Goal: Browse casually

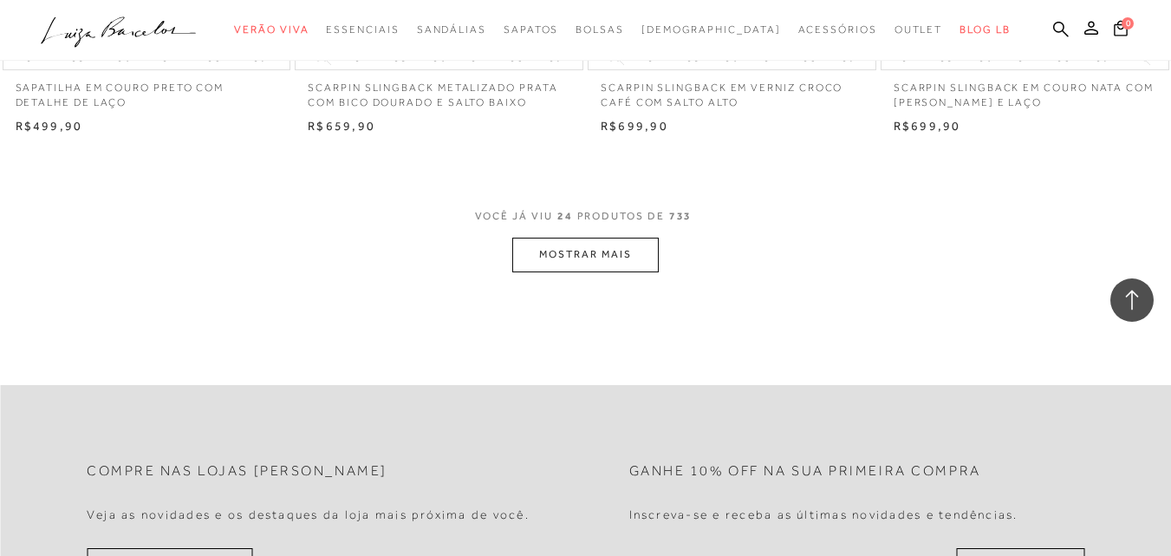
scroll to position [3294, 0]
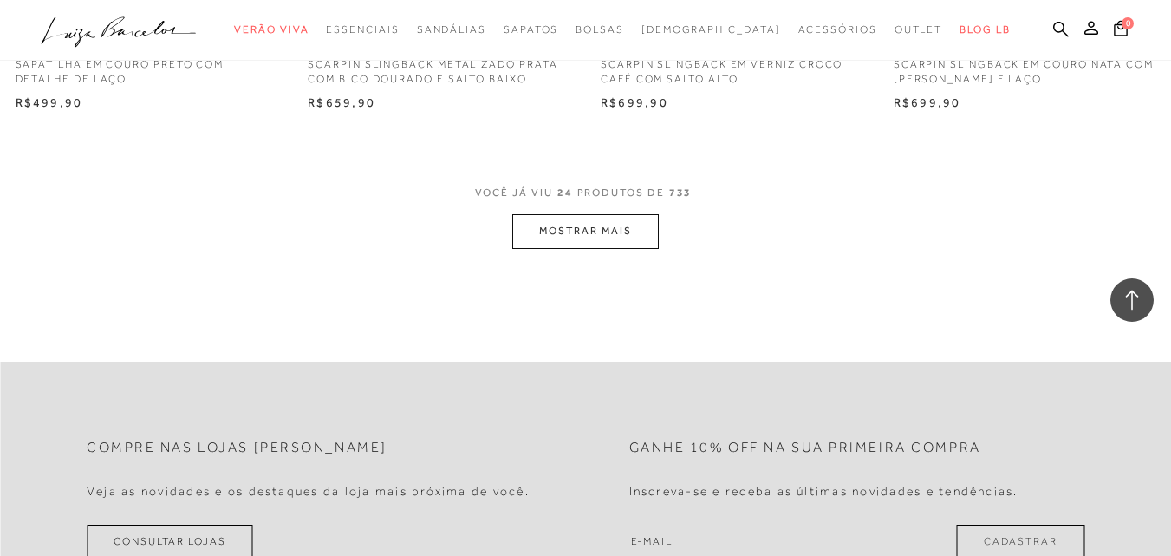
click at [645, 226] on button "MOSTRAR MAIS" at bounding box center [585, 231] width 146 height 34
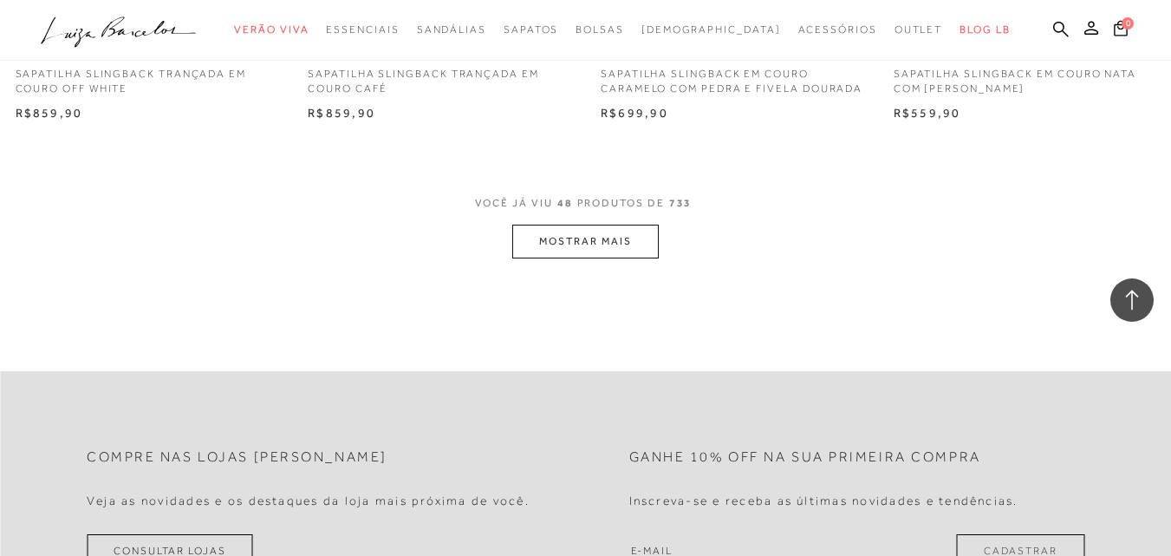
scroll to position [6587, 0]
click at [631, 238] on button "MOSTRAR MAIS" at bounding box center [585, 240] width 146 height 34
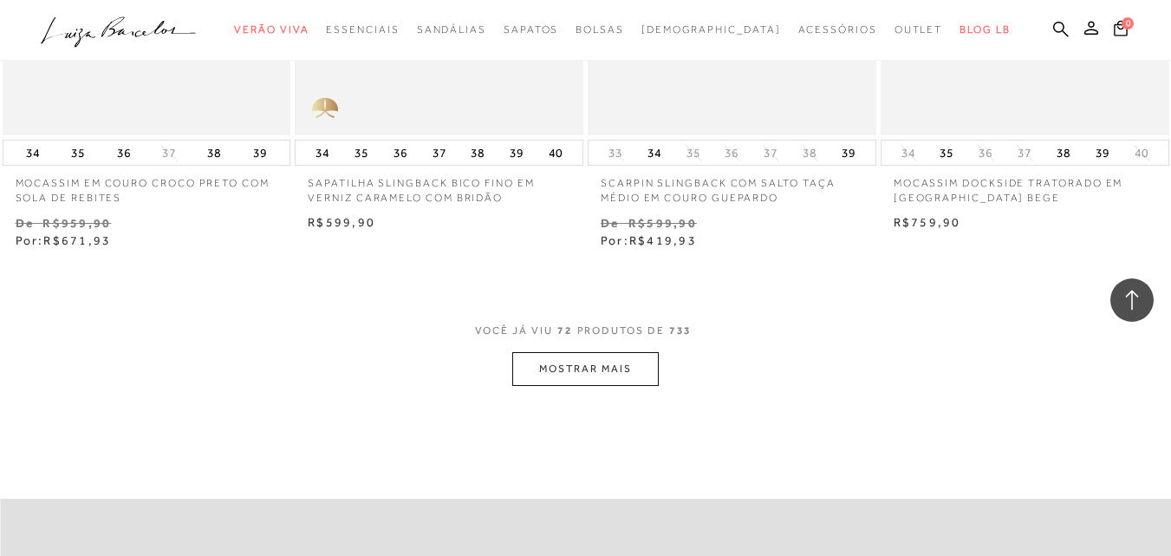
scroll to position [9881, 0]
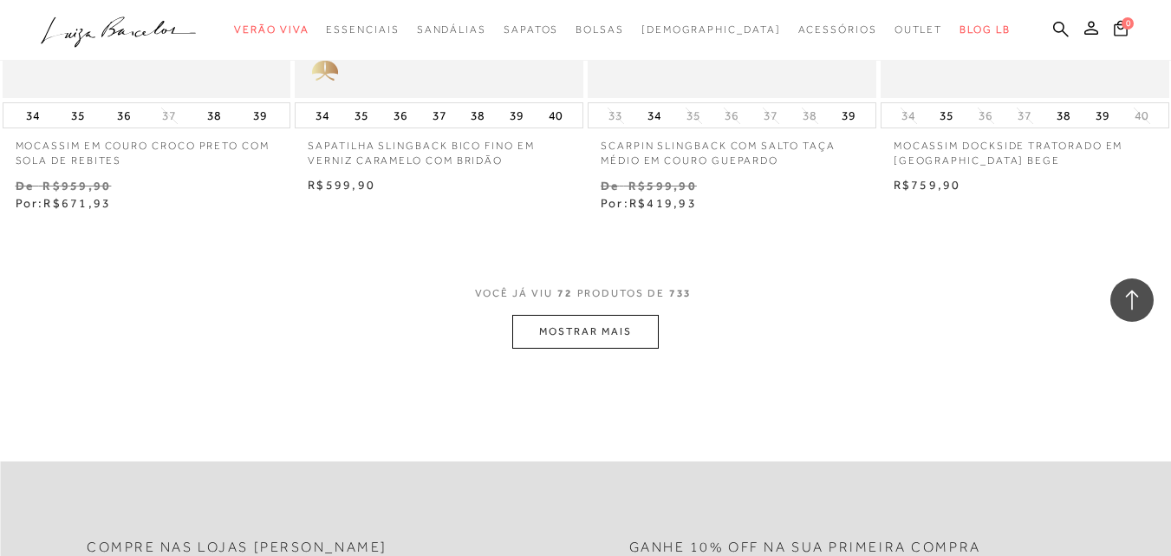
click at [582, 315] on button "MOSTRAR MAIS" at bounding box center [585, 332] width 146 height 34
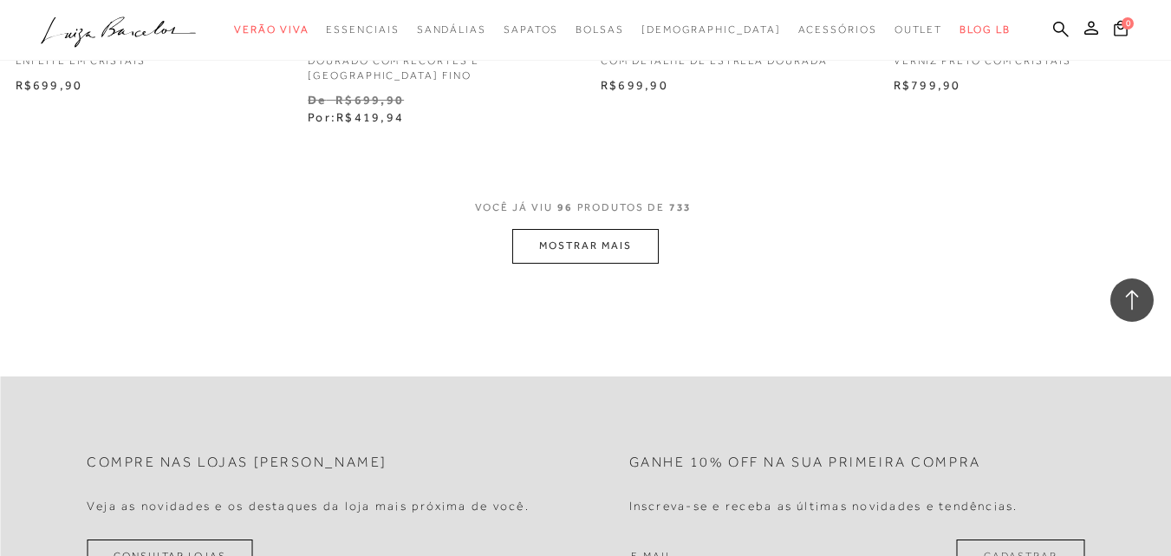
scroll to position [13348, 0]
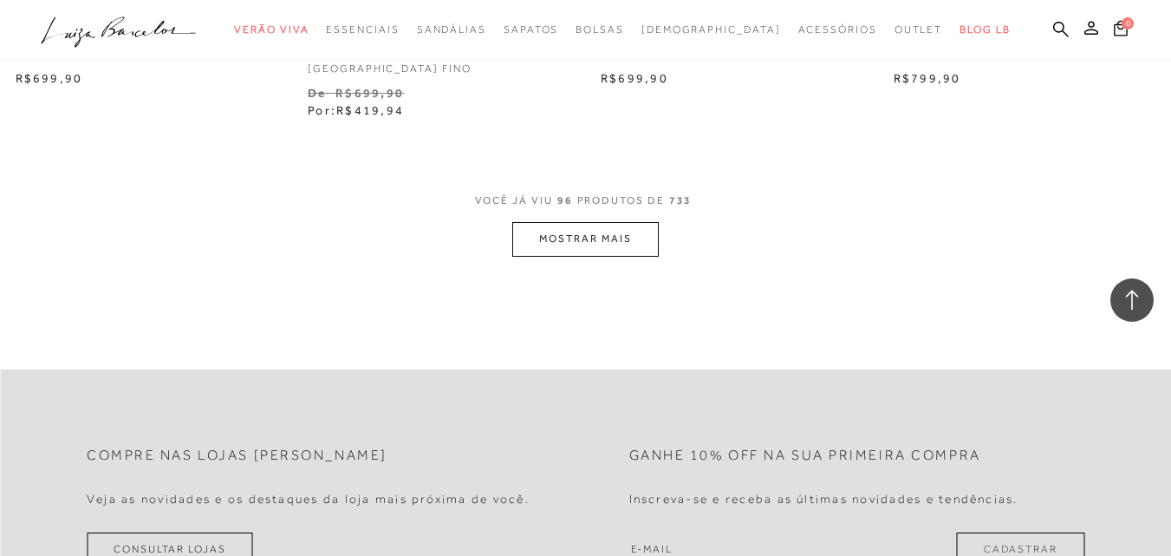
click at [576, 228] on button "MOSTRAR MAIS" at bounding box center [585, 239] width 146 height 34
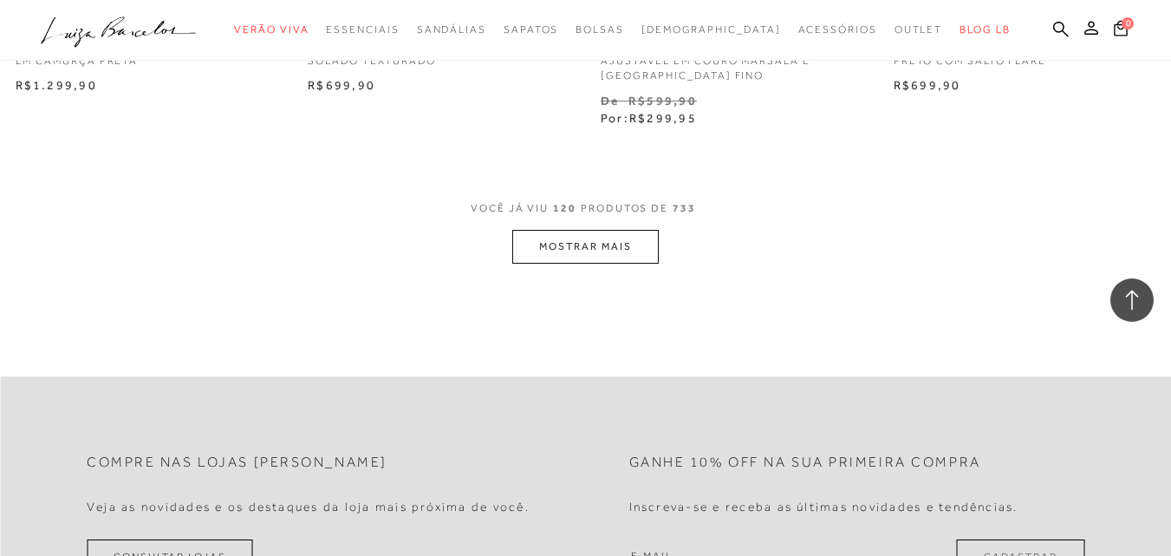
scroll to position [16728, 0]
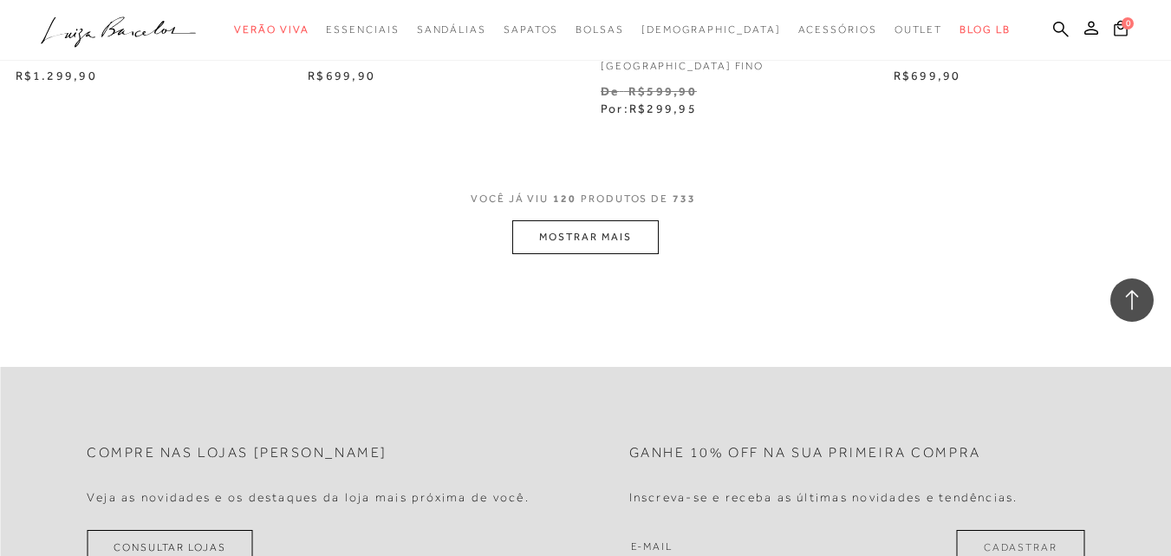
click at [635, 231] on button "MOSTRAR MAIS" at bounding box center [585, 237] width 146 height 34
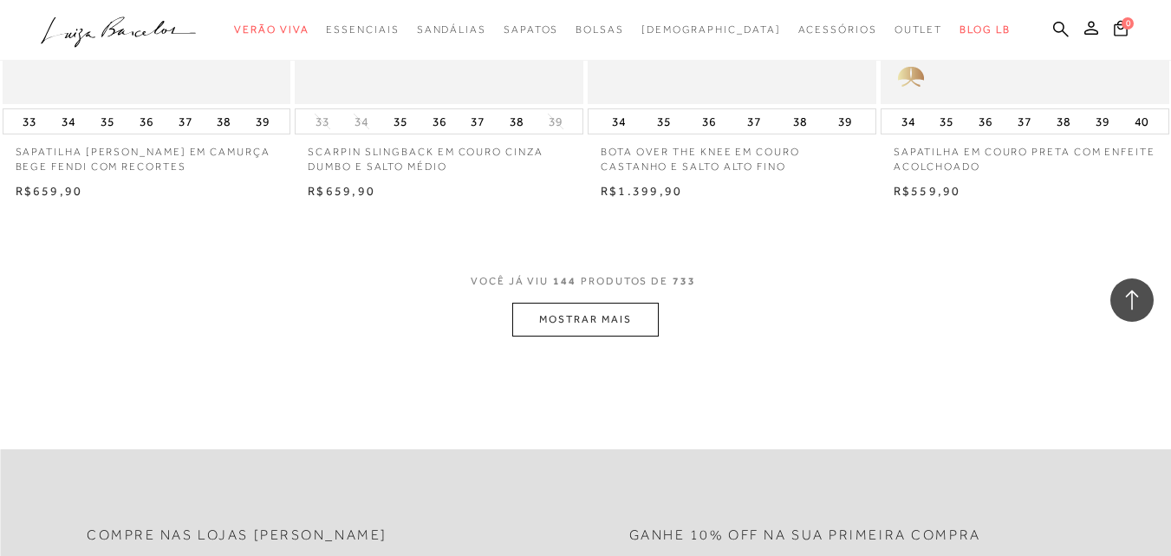
scroll to position [20022, 0]
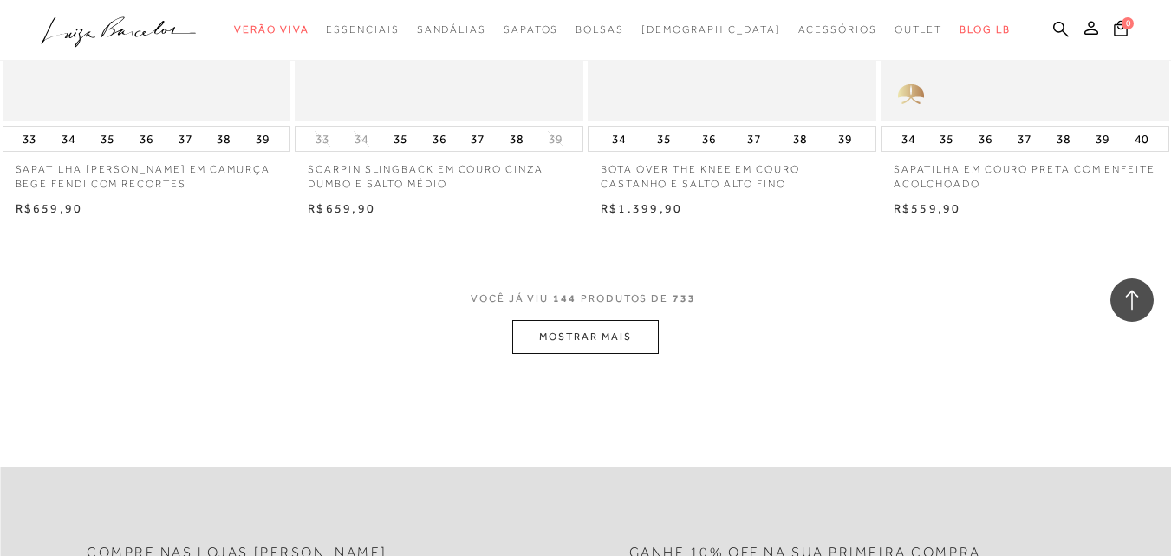
click at [626, 320] on button "MOSTRAR MAIS" at bounding box center [585, 337] width 146 height 34
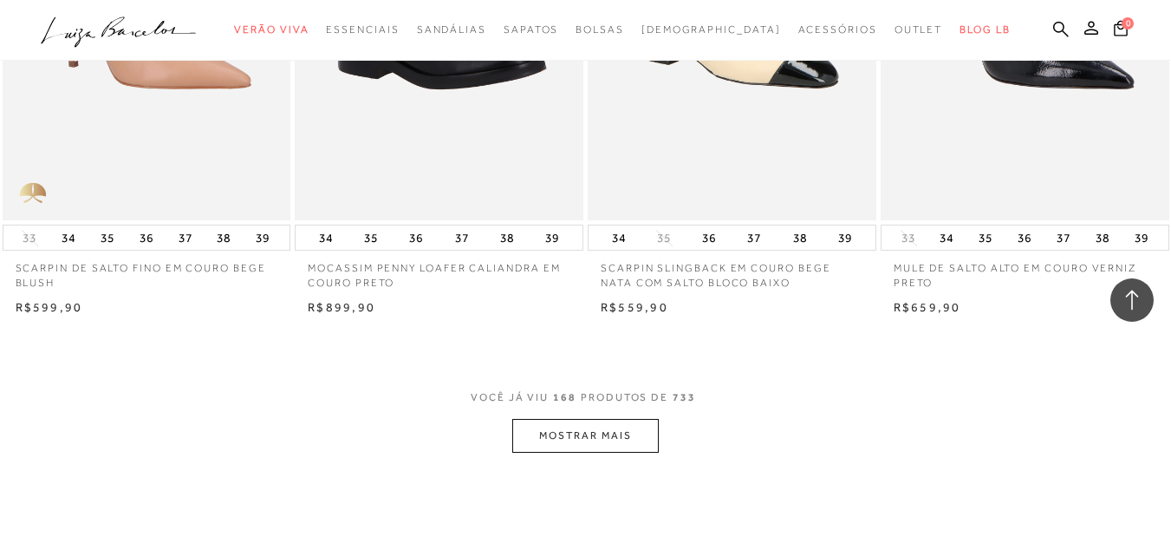
scroll to position [23402, 0]
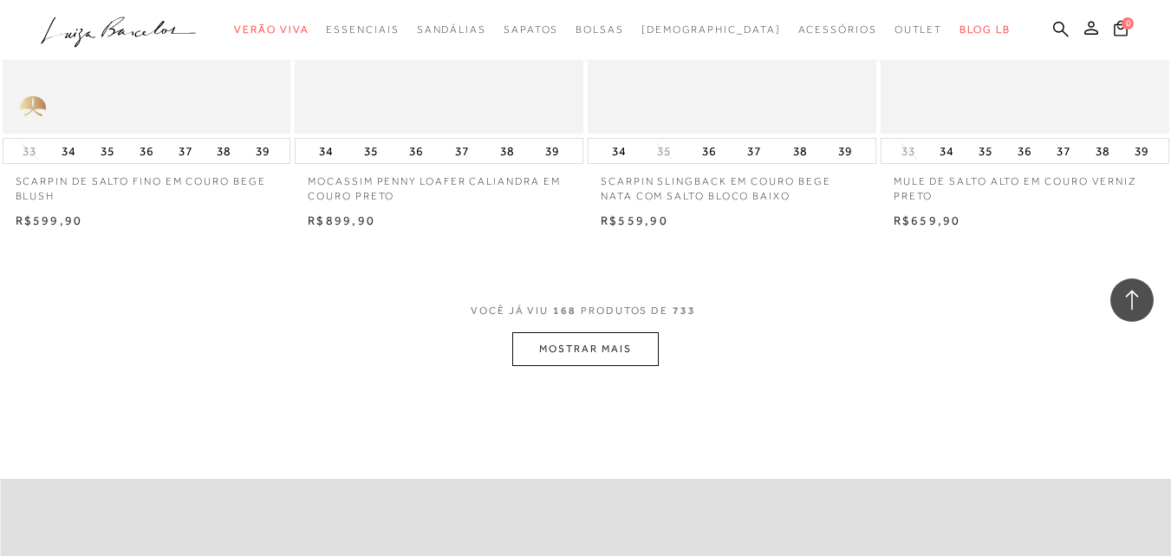
click at [620, 332] on button "MOSTRAR MAIS" at bounding box center [585, 349] width 146 height 34
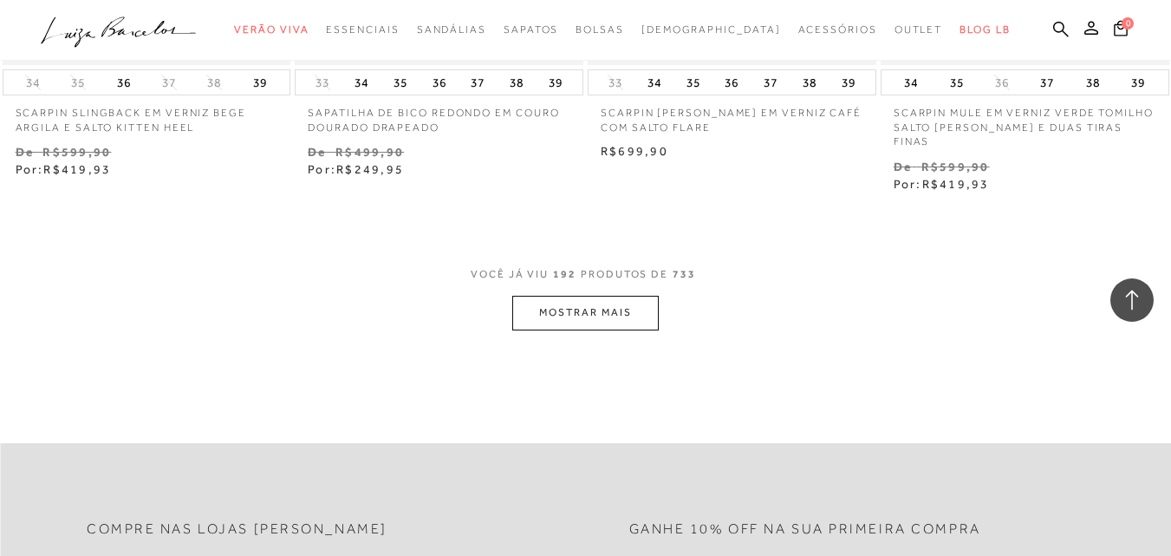
scroll to position [26869, 0]
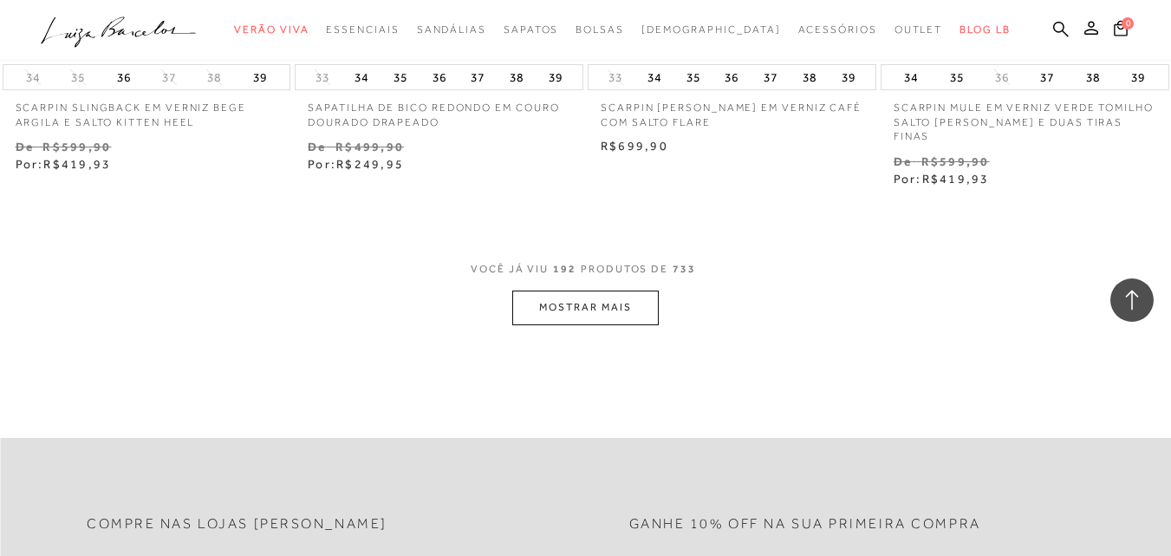
click at [633, 290] on button "MOSTRAR MAIS" at bounding box center [585, 307] width 146 height 34
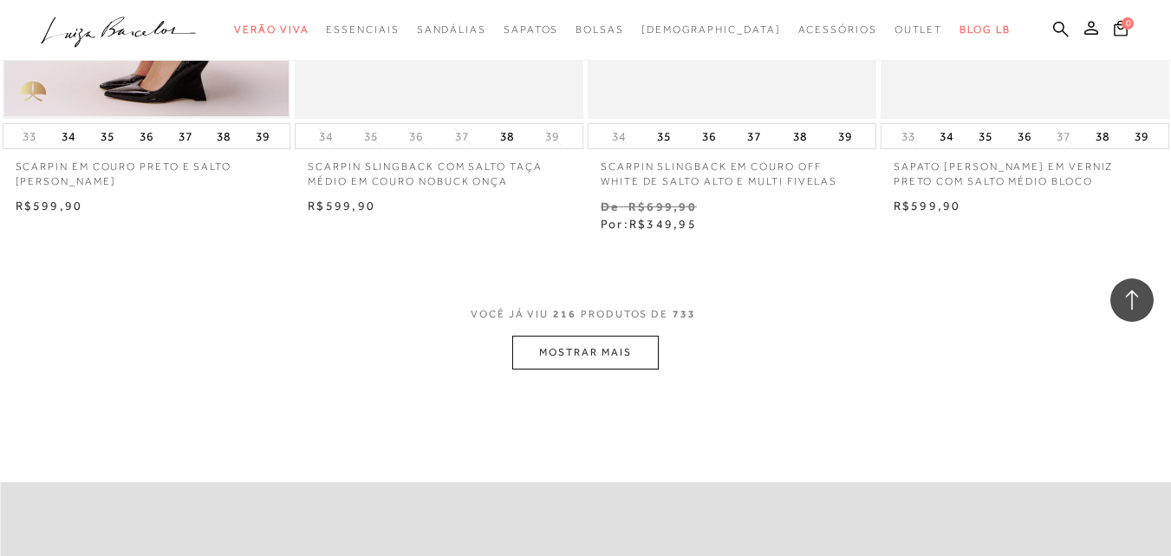
scroll to position [30210, 0]
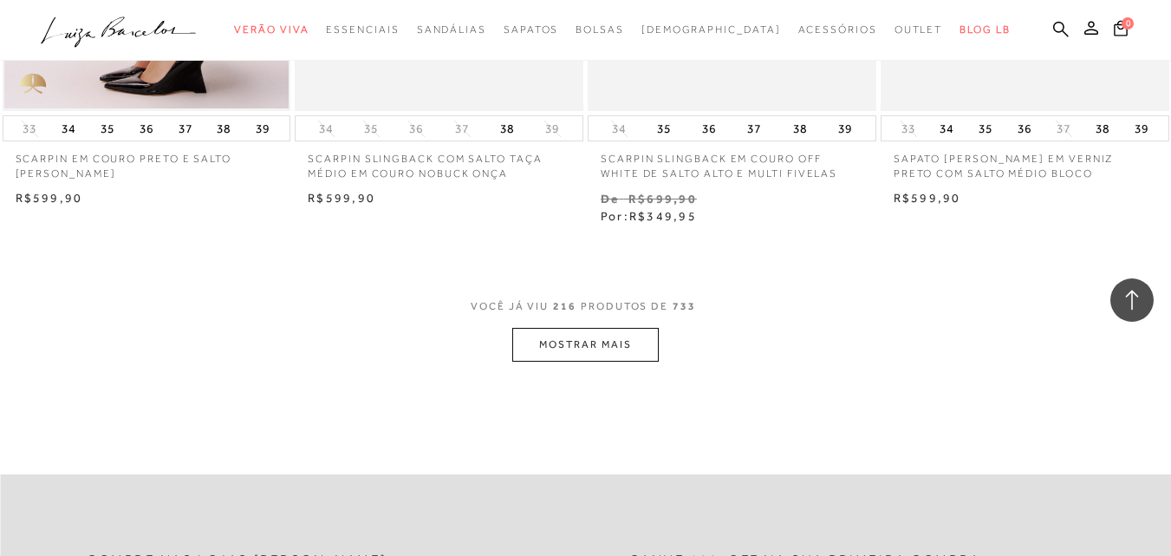
click at [636, 328] on button "MOSTRAR MAIS" at bounding box center [585, 345] width 146 height 34
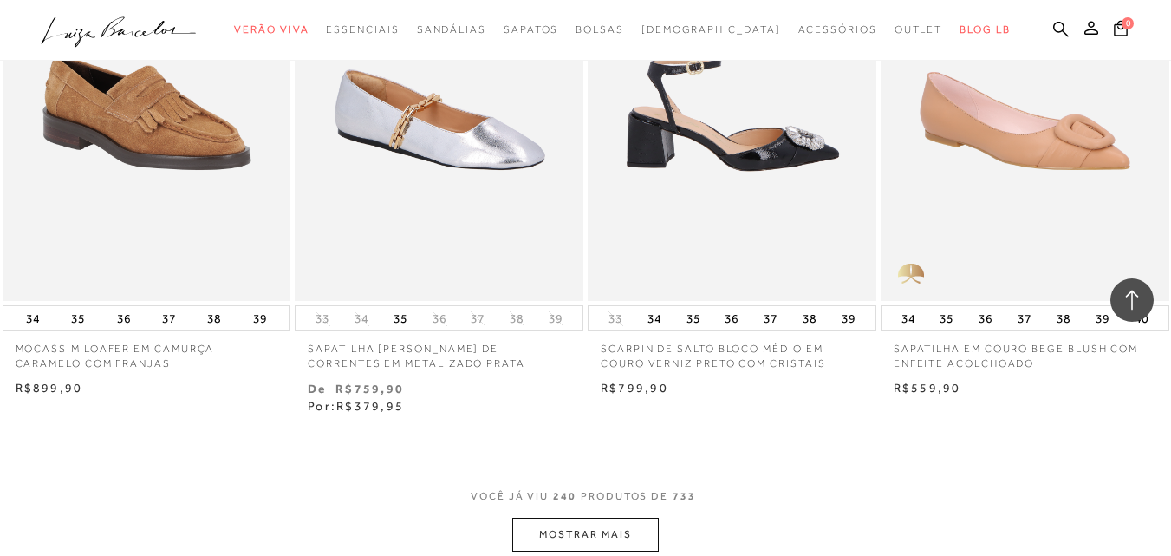
scroll to position [33504, 0]
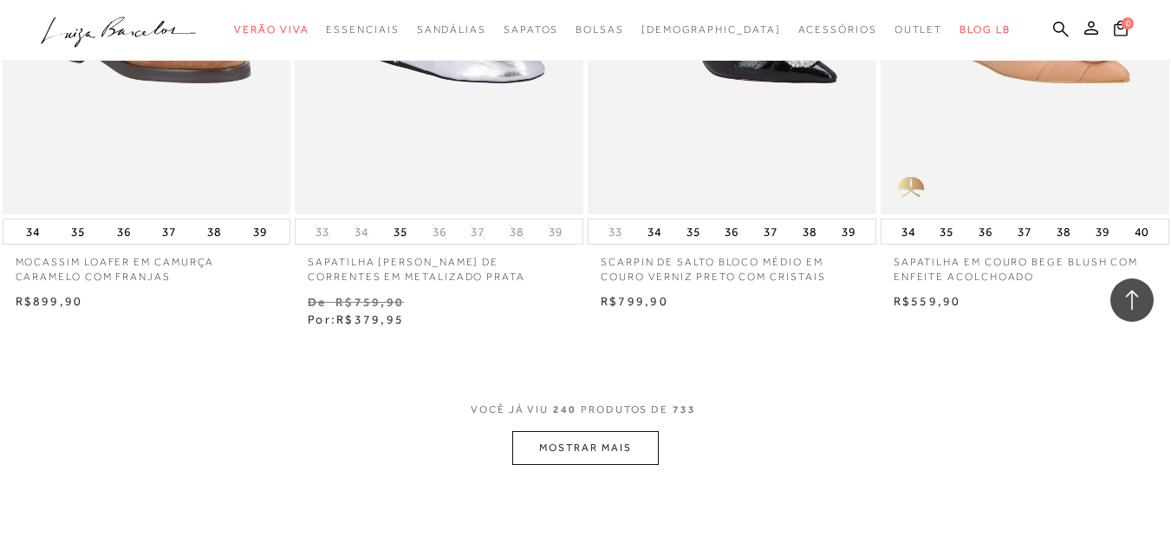
click at [590, 431] on button "MOSTRAR MAIS" at bounding box center [585, 448] width 146 height 34
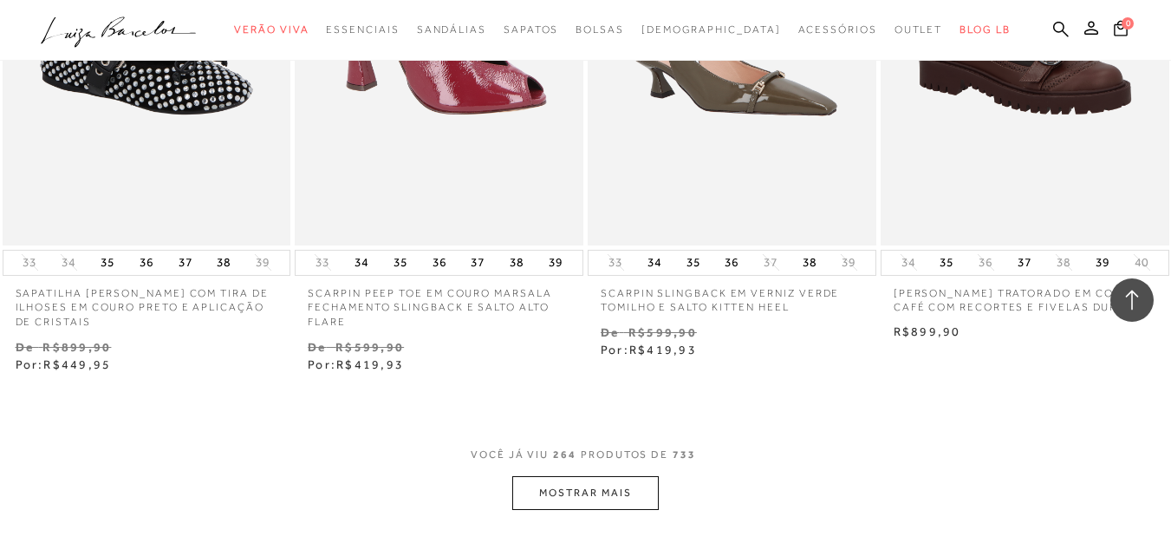
scroll to position [36884, 0]
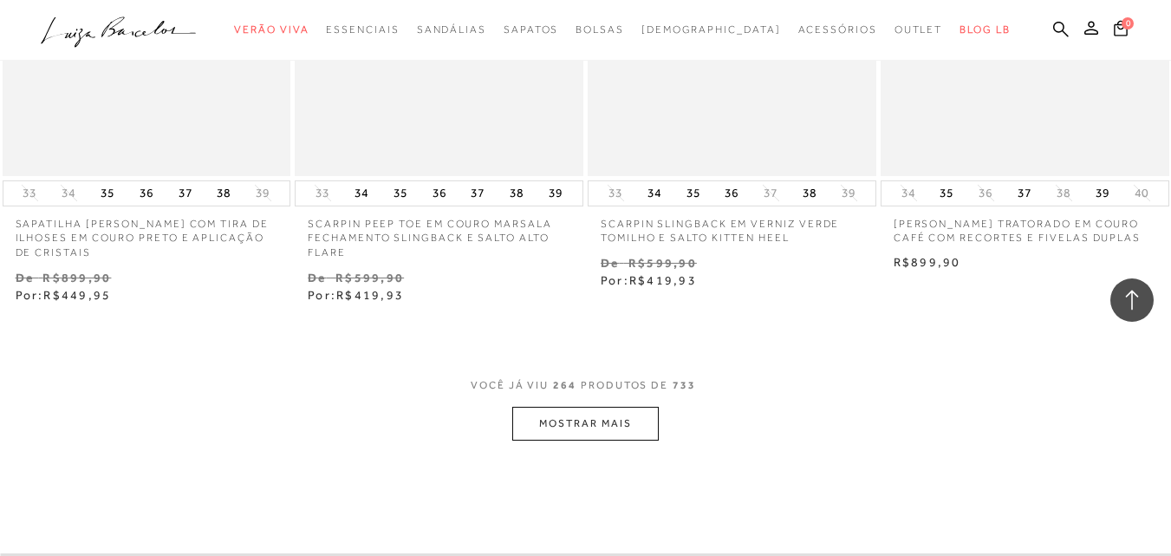
click at [599, 407] on button "MOSTRAR MAIS" at bounding box center [585, 424] width 146 height 34
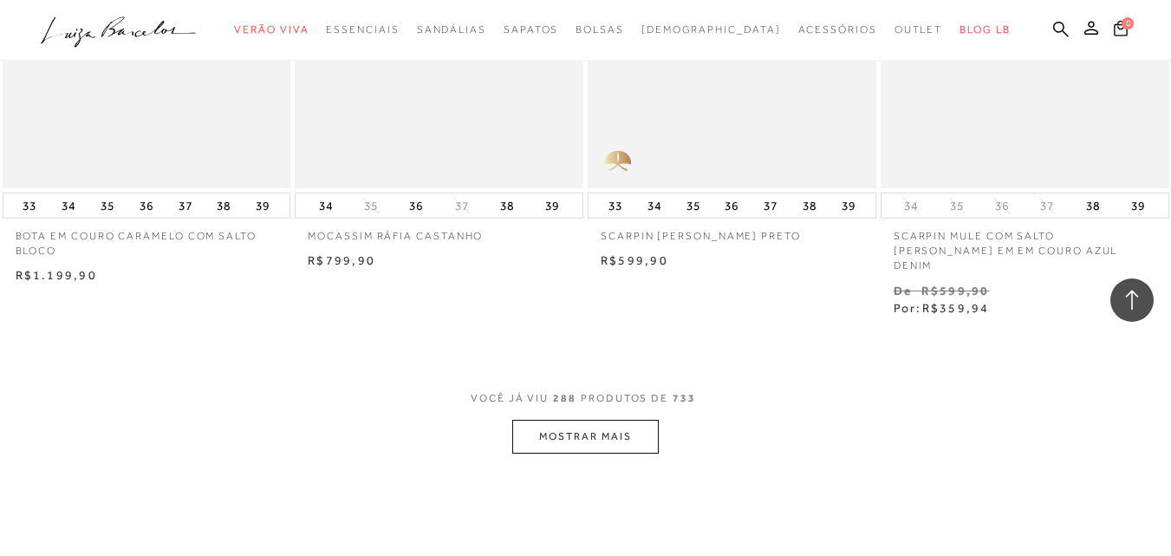
scroll to position [40438, 0]
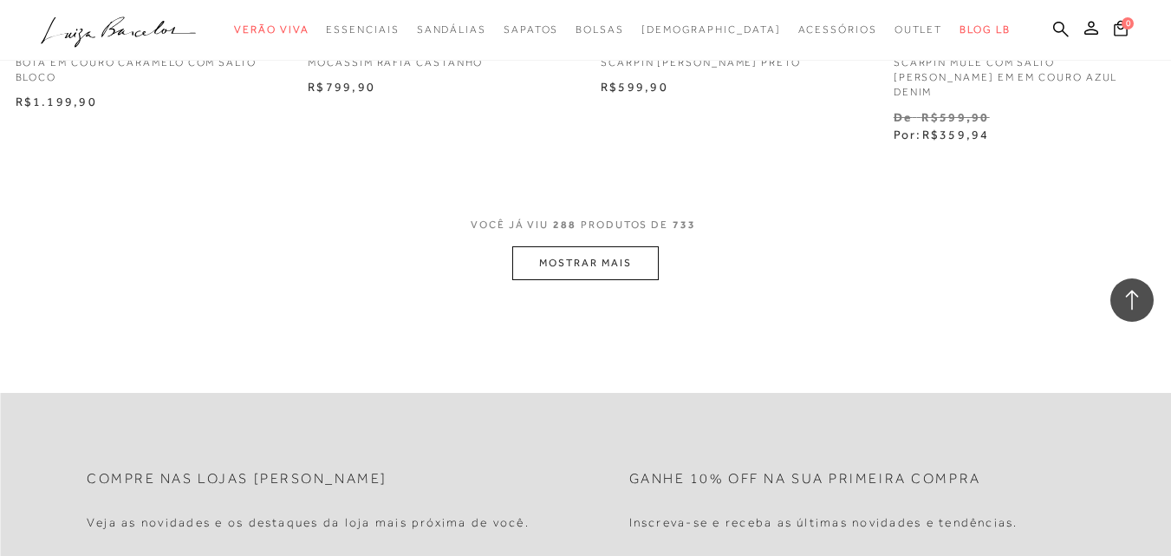
click at [602, 246] on button "MOSTRAR MAIS" at bounding box center [585, 263] width 146 height 34
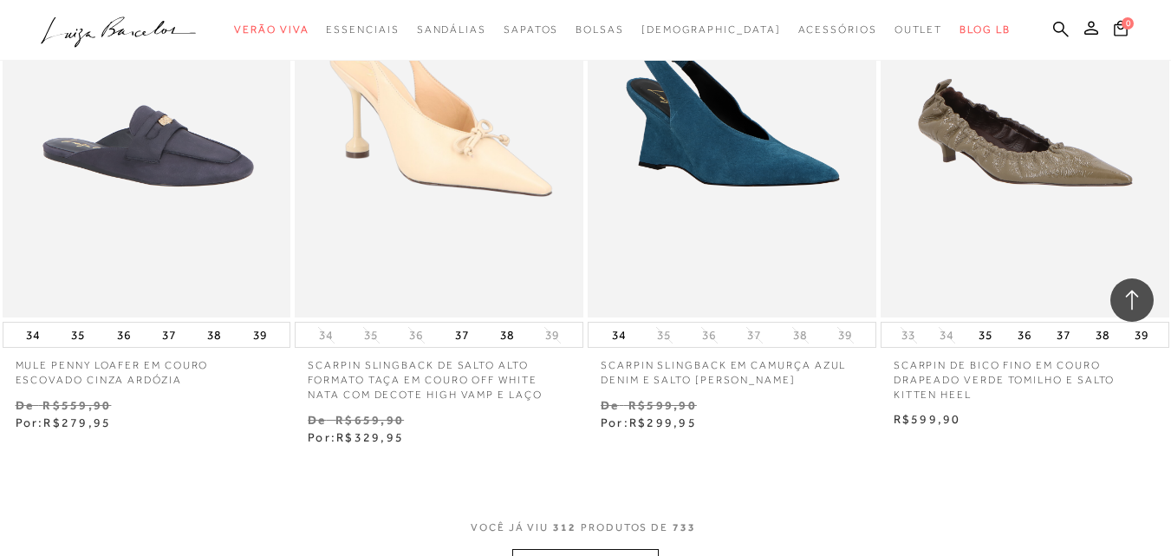
scroll to position [43645, 0]
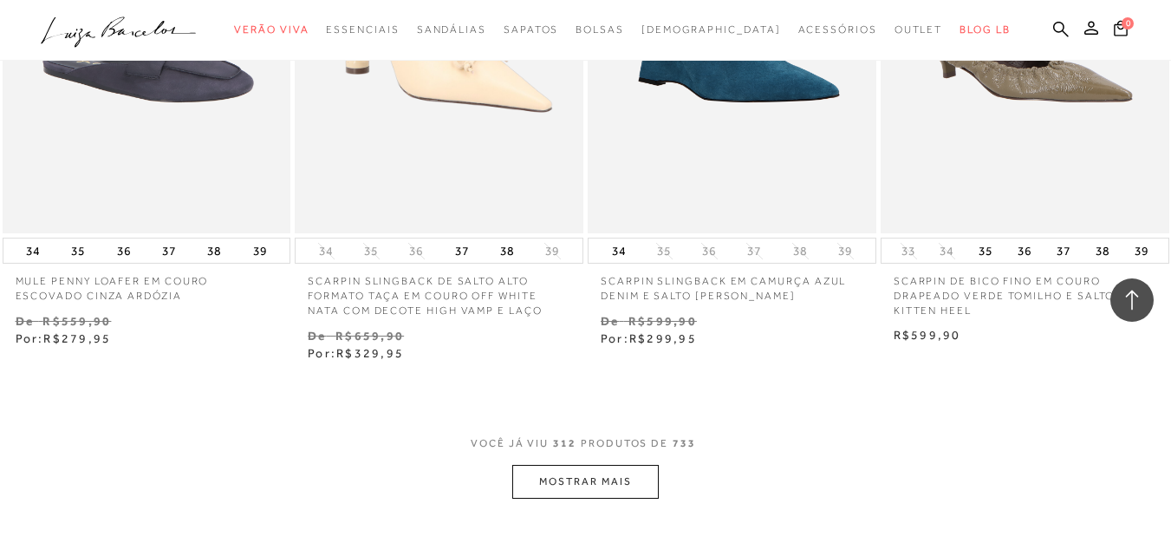
click at [557, 465] on button "MOSTRAR MAIS" at bounding box center [585, 482] width 146 height 34
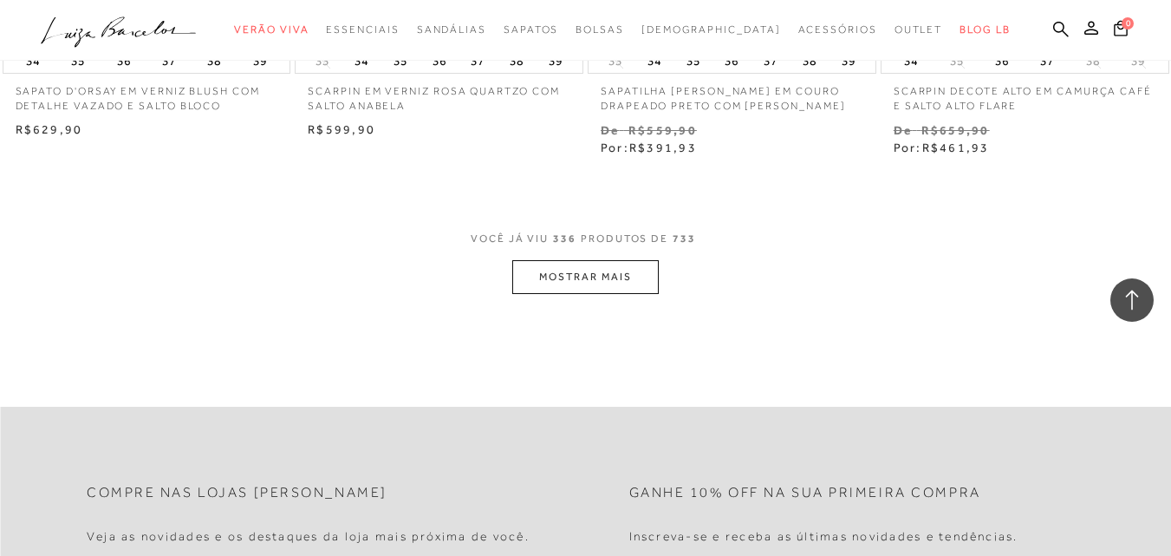
scroll to position [46938, 0]
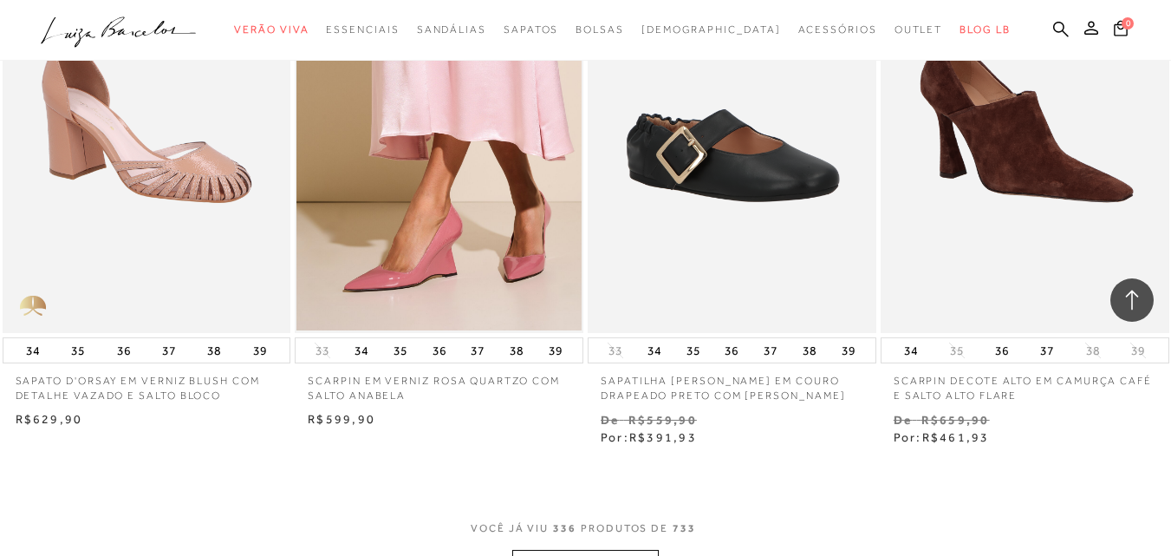
click at [566, 550] on button "MOSTRAR MAIS" at bounding box center [585, 567] width 146 height 34
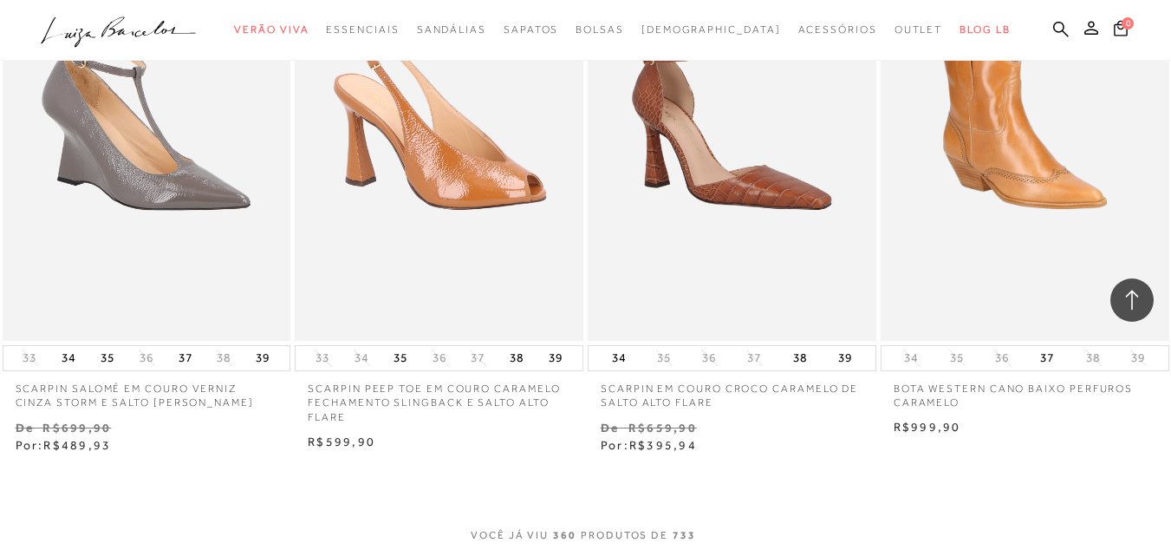
scroll to position [50405, 0]
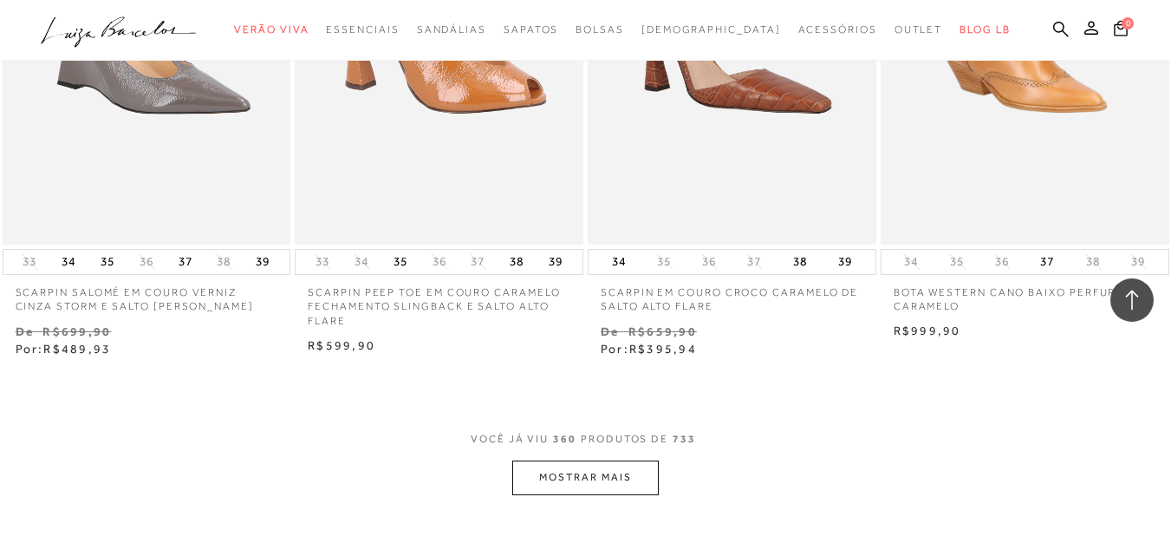
click at [566, 460] on button "MOSTRAR MAIS" at bounding box center [585, 477] width 146 height 34
